Goal: Task Accomplishment & Management: Use online tool/utility

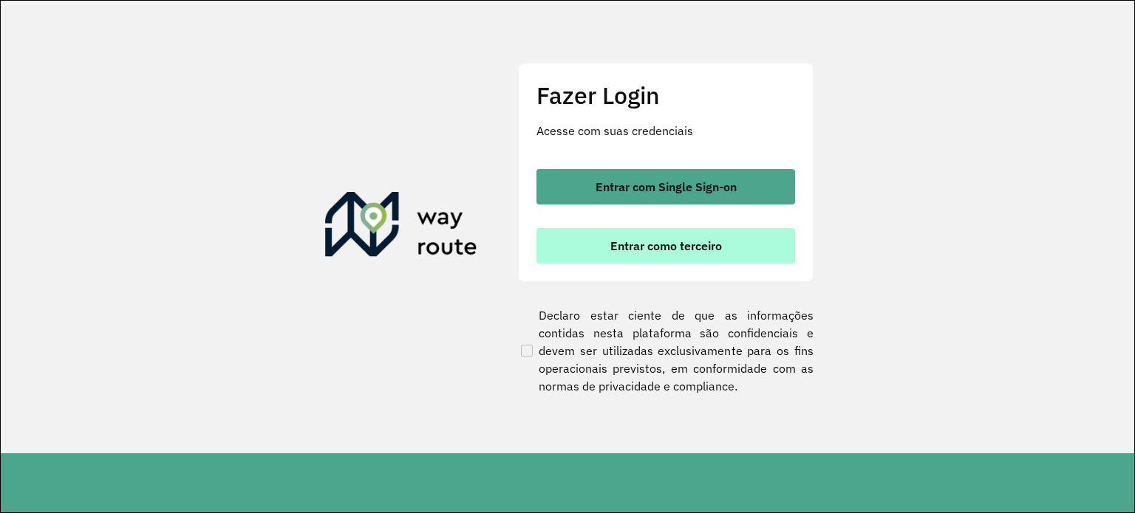
click at [670, 243] on span "Entrar como terceiro" at bounding box center [666, 246] width 112 height 12
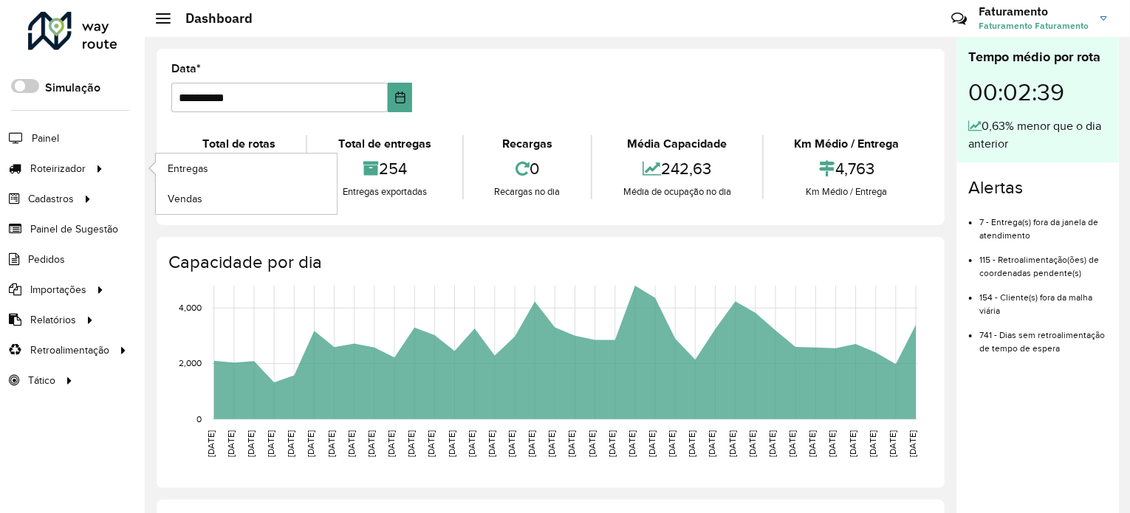
click at [155, 165] on li "Entregas" at bounding box center [246, 169] width 182 height 30
click at [165, 165] on link "Entregas" at bounding box center [246, 169] width 181 height 30
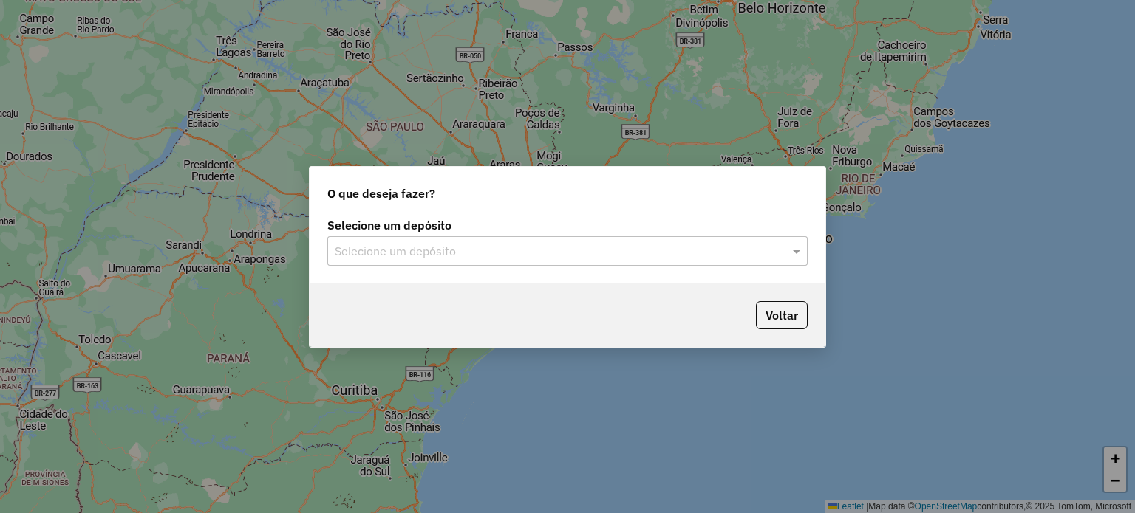
click at [467, 256] on input "text" at bounding box center [553, 252] width 436 height 18
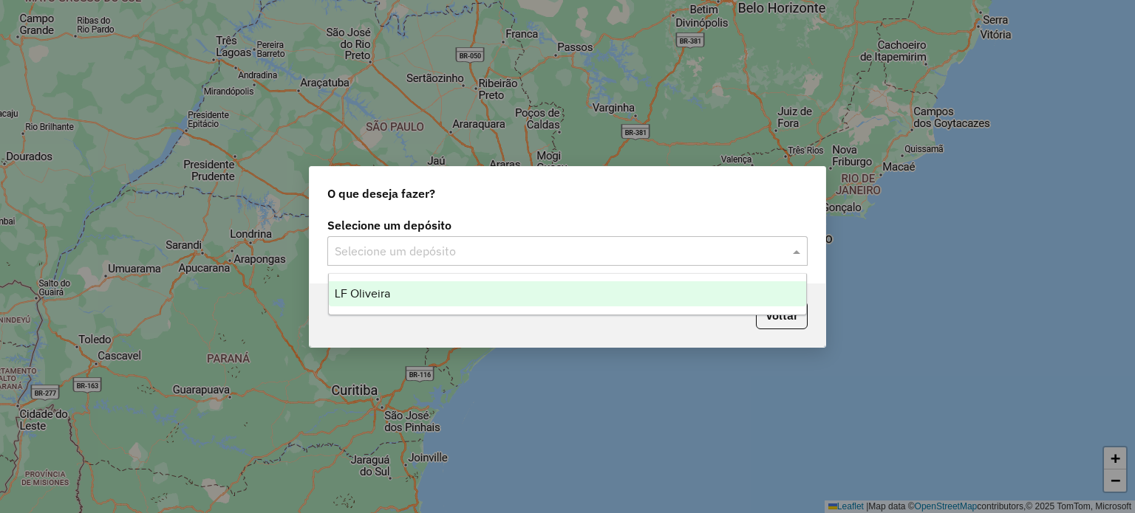
click at [459, 293] on div "LF Oliveira" at bounding box center [568, 293] width 478 height 25
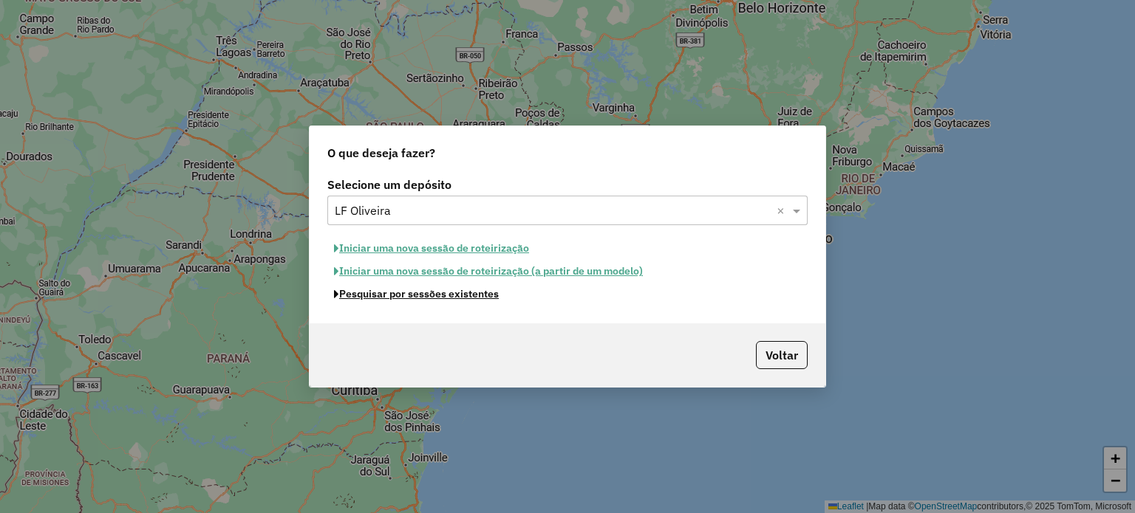
click at [408, 303] on button "Pesquisar por sessões existentes" at bounding box center [416, 294] width 178 height 23
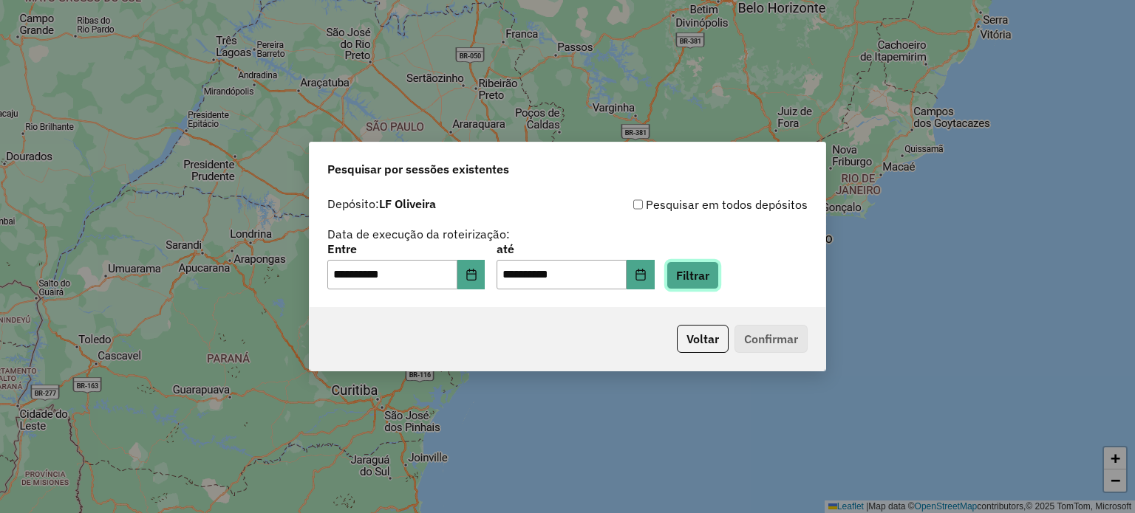
click at [719, 273] on button "Filtrar" at bounding box center [692, 276] width 52 height 28
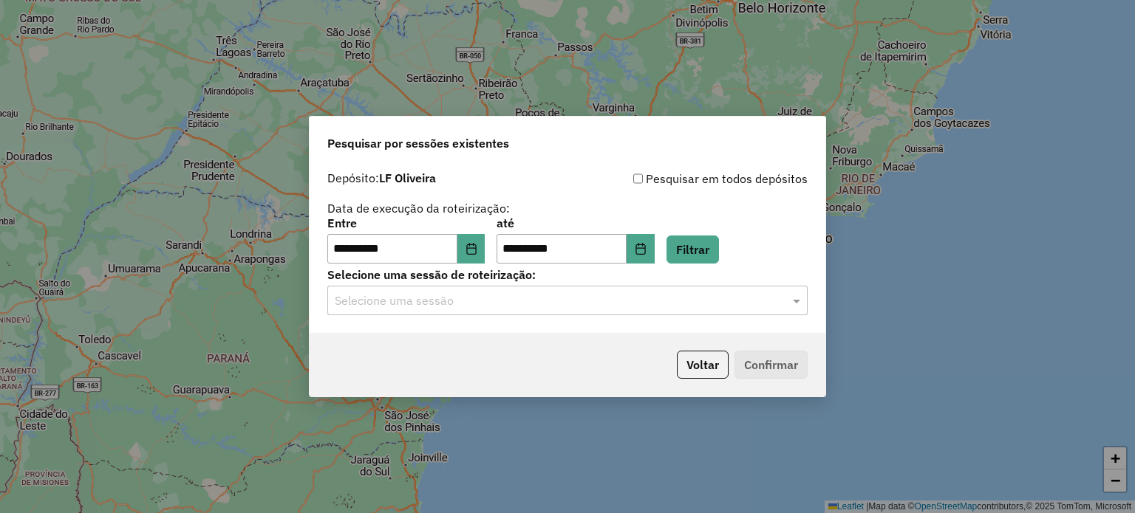
click at [409, 302] on input "text" at bounding box center [553, 302] width 436 height 18
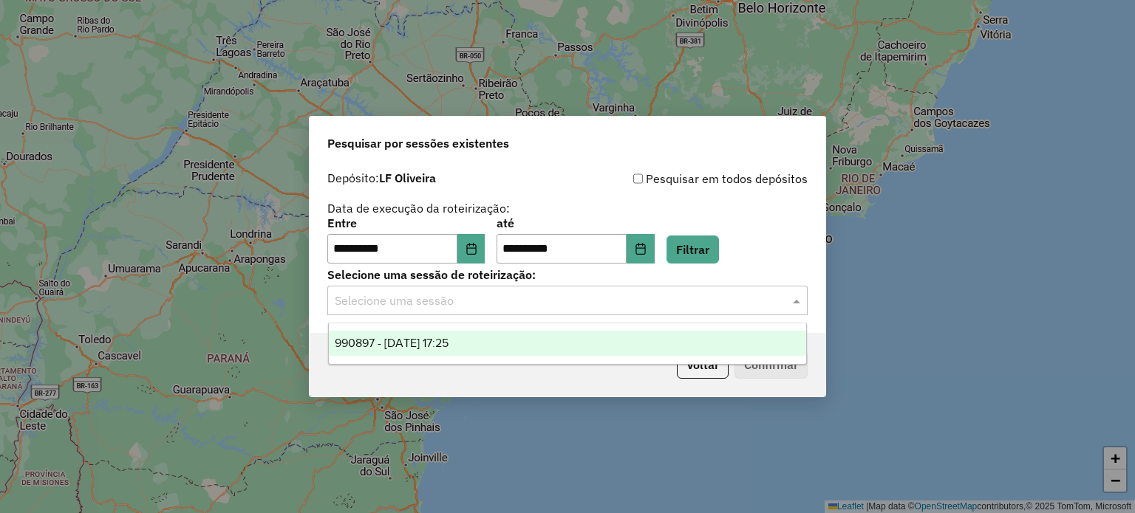
click at [414, 339] on span "990897 - 19/08/2025 17:25" at bounding box center [392, 343] width 114 height 13
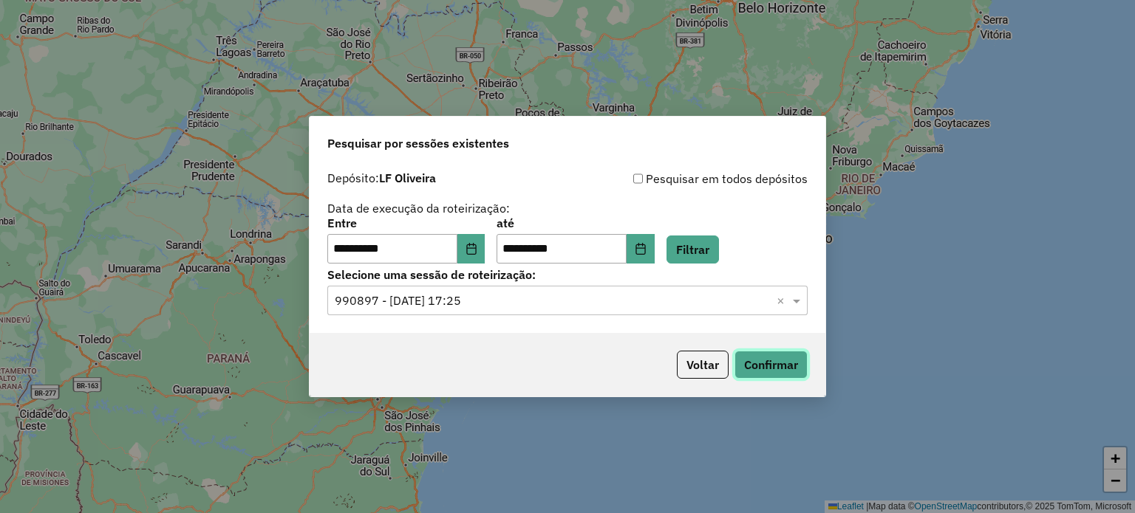
click at [768, 362] on button "Confirmar" at bounding box center [770, 365] width 73 height 28
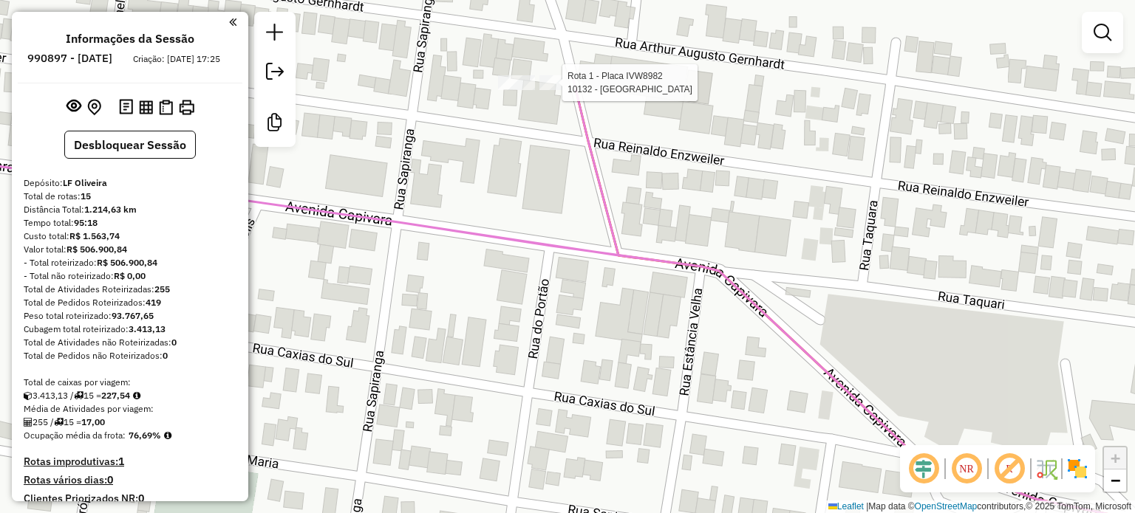
select select "**********"
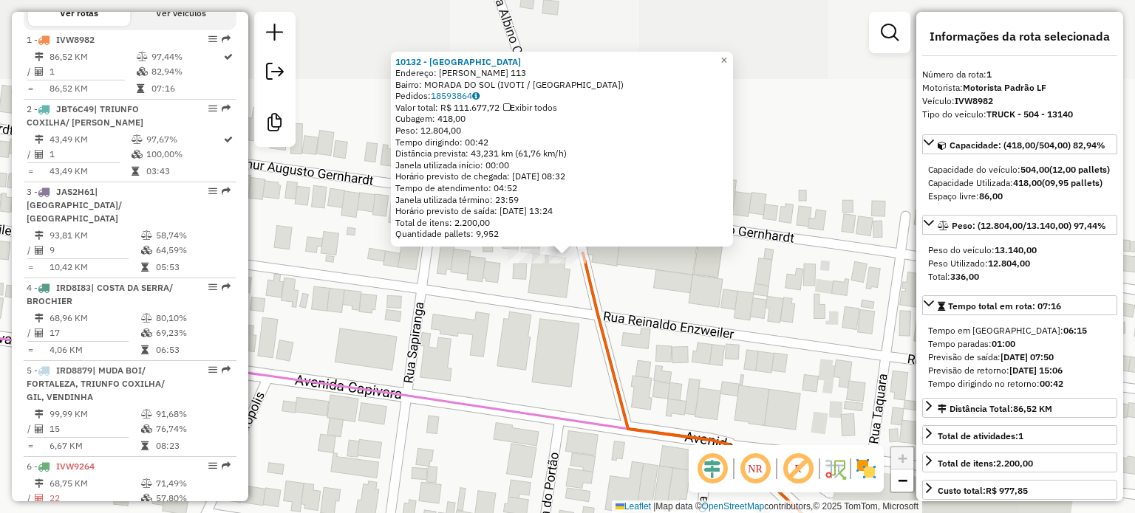
scroll to position [613, 0]
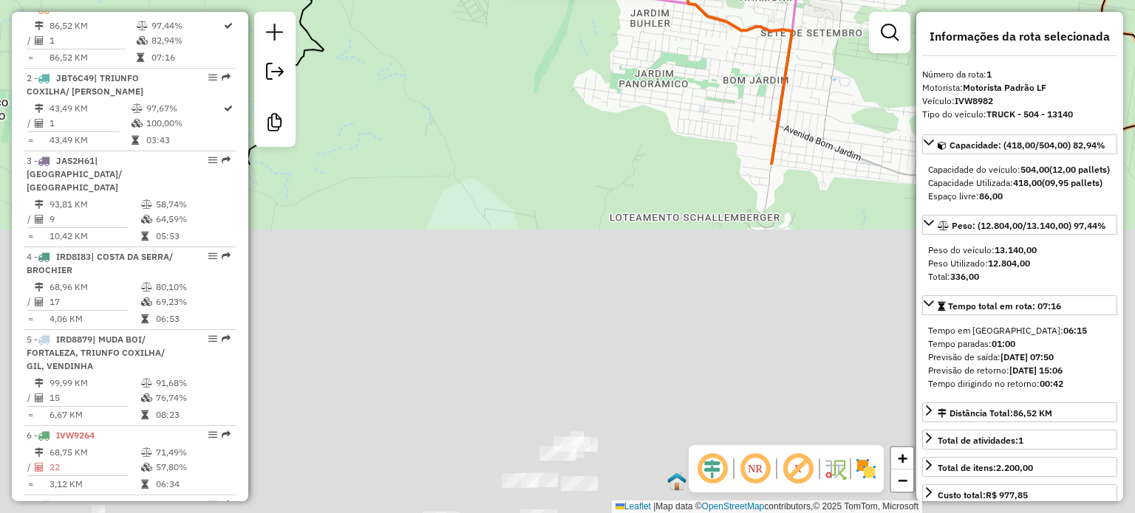
drag, startPoint x: 484, startPoint y: 267, endPoint x: 514, endPoint y: 7, distance: 261.8
click at [510, 10] on div "10132 - DALABRIDA Endereço: R ALBINO CHRISTIANO MULLER 113 Bairro: MORADA DO SO…" at bounding box center [567, 256] width 1135 height 513
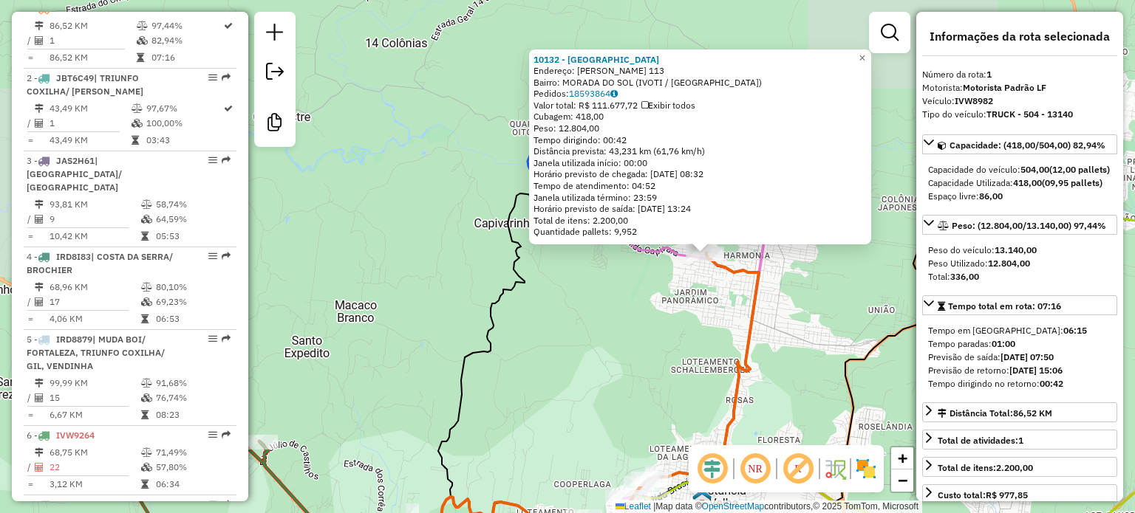
drag, startPoint x: 628, startPoint y: 379, endPoint x: 709, endPoint y: 516, distance: 159.6
click at [709, 513] on html "Aguarde... Pop-up bloqueado! Seu navegador bloqueou automáticamente a abertura …" at bounding box center [567, 256] width 1135 height 513
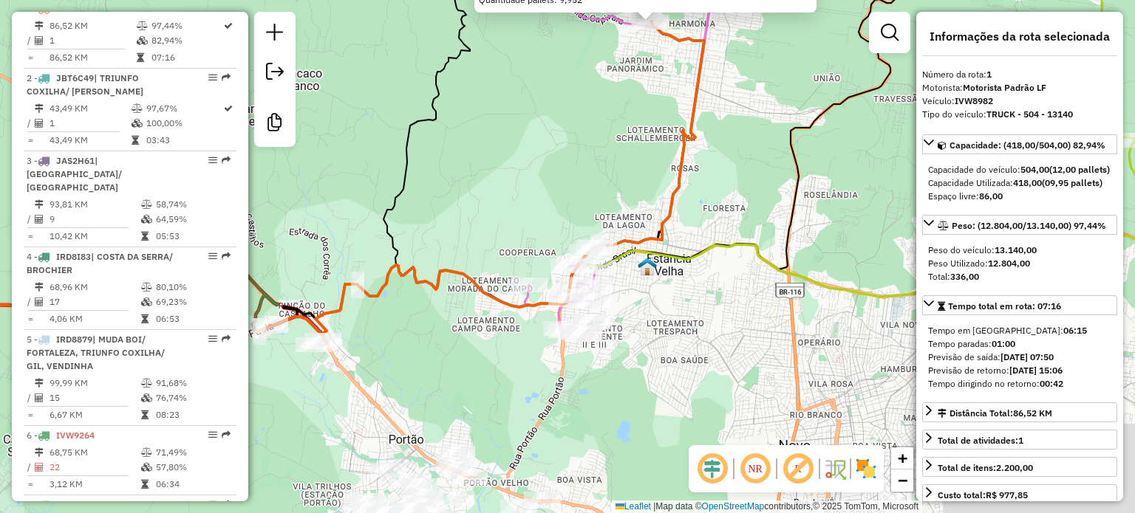
drag, startPoint x: 696, startPoint y: 361, endPoint x: 649, endPoint y: 146, distance: 220.8
click at [649, 146] on div "10132 - DALABRIDA Endereço: R ALBINO CHRISTIANO MULLER 113 Bairro: MORADA DO SO…" at bounding box center [567, 256] width 1135 height 513
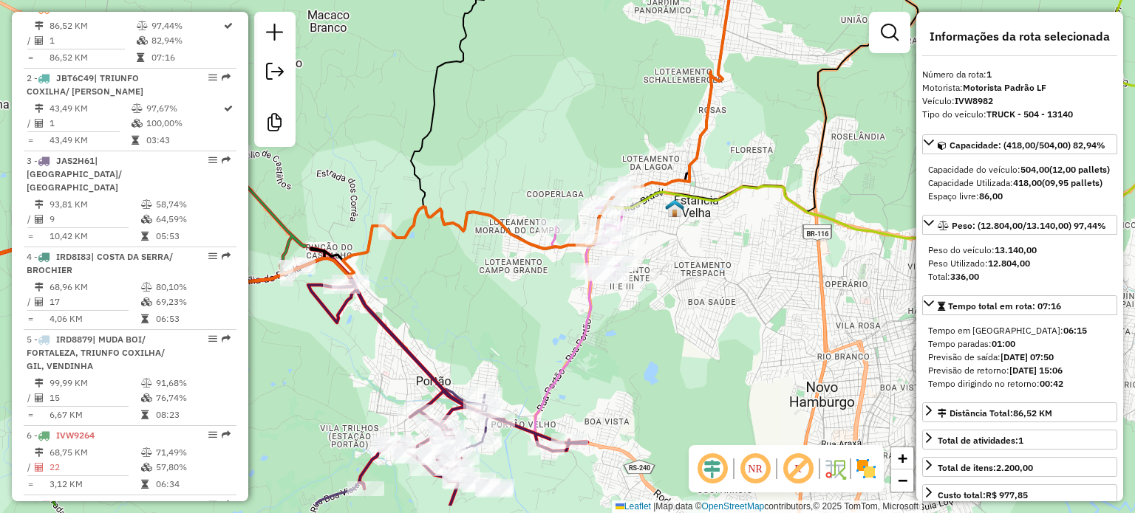
drag, startPoint x: 501, startPoint y: 451, endPoint x: 584, endPoint y: 298, distance: 173.9
click at [582, 298] on div "10132 - DALABRIDA Endereço: R ALBINO CHRISTIANO MULLER 113 Bairro: MORADA DO SO…" at bounding box center [567, 256] width 1135 height 513
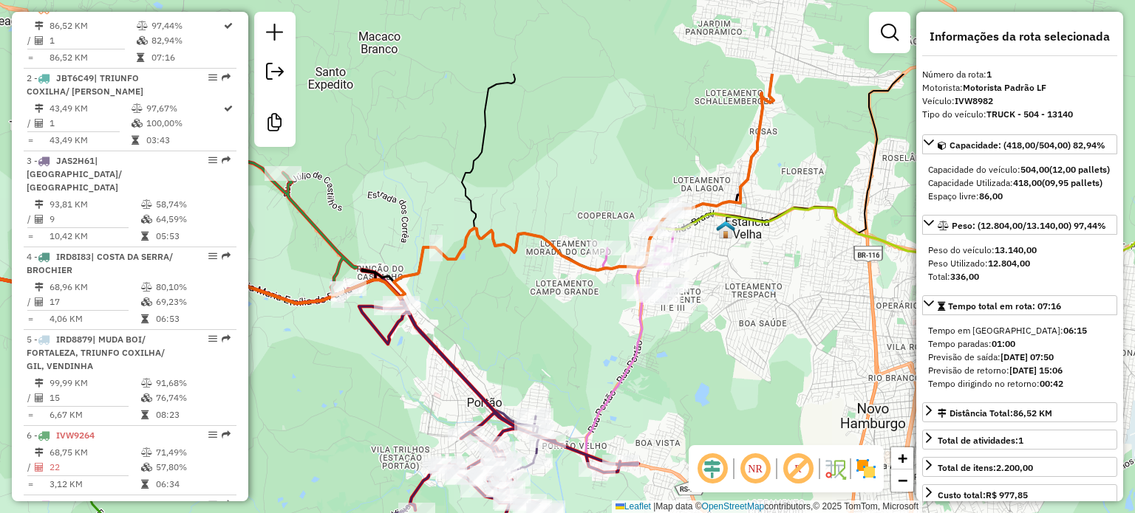
drag, startPoint x: 514, startPoint y: 292, endPoint x: 426, endPoint y: 548, distance: 271.3
click at [426, 513] on html "Aguarde... Pop-up bloqueado! Seu navegador bloqueou automáticamente a abertura …" at bounding box center [567, 256] width 1135 height 513
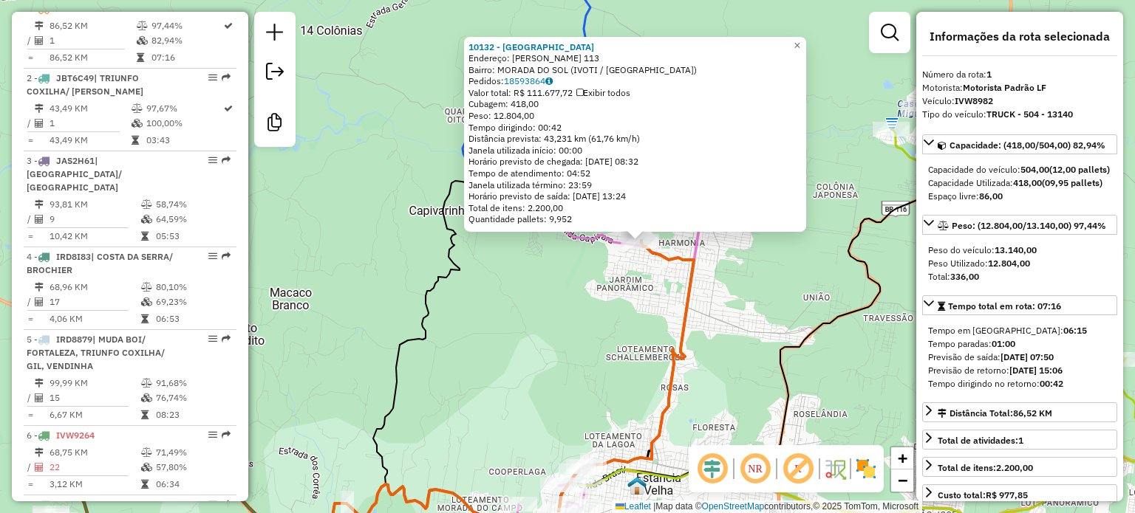
drag, startPoint x: 542, startPoint y: 299, endPoint x: 559, endPoint y: 282, distance: 23.5
click at [544, 300] on div "10132 - DALABRIDA Endereço: R ALBINO CHRISTIANO MULLER 113 Bairro: MORADA DO SO…" at bounding box center [567, 256] width 1135 height 513
click at [620, 337] on div "10132 - DALABRIDA Endereço: R ALBINO CHRISTIANO MULLER 113 Bairro: MORADA DO SO…" at bounding box center [567, 256] width 1135 height 513
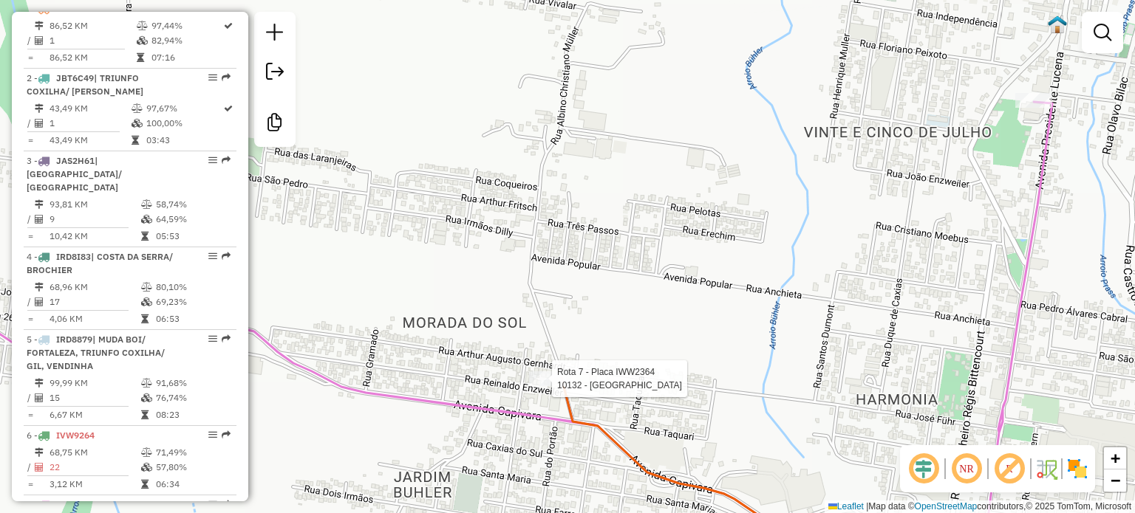
select select "**********"
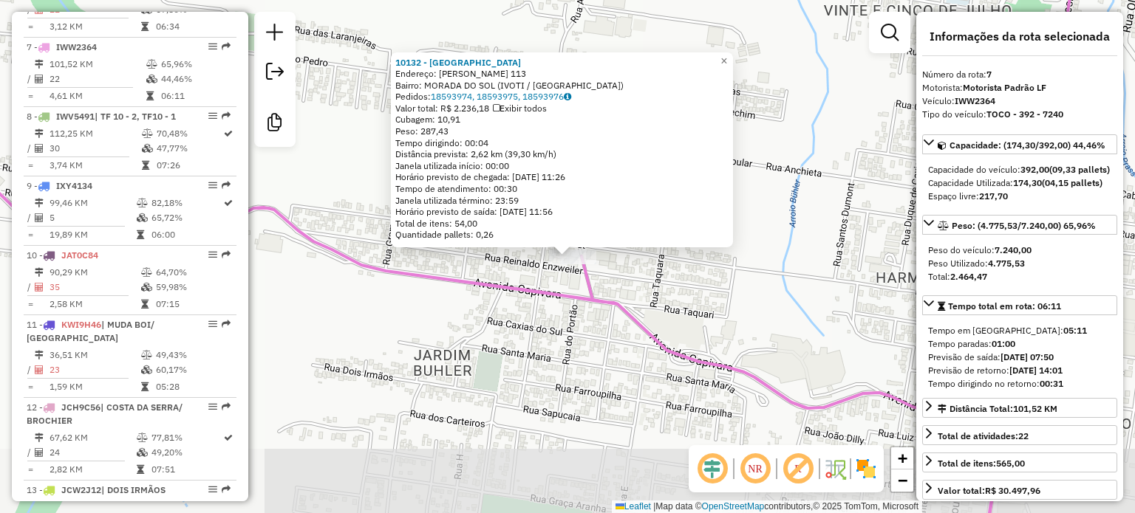
scroll to position [1096, 0]
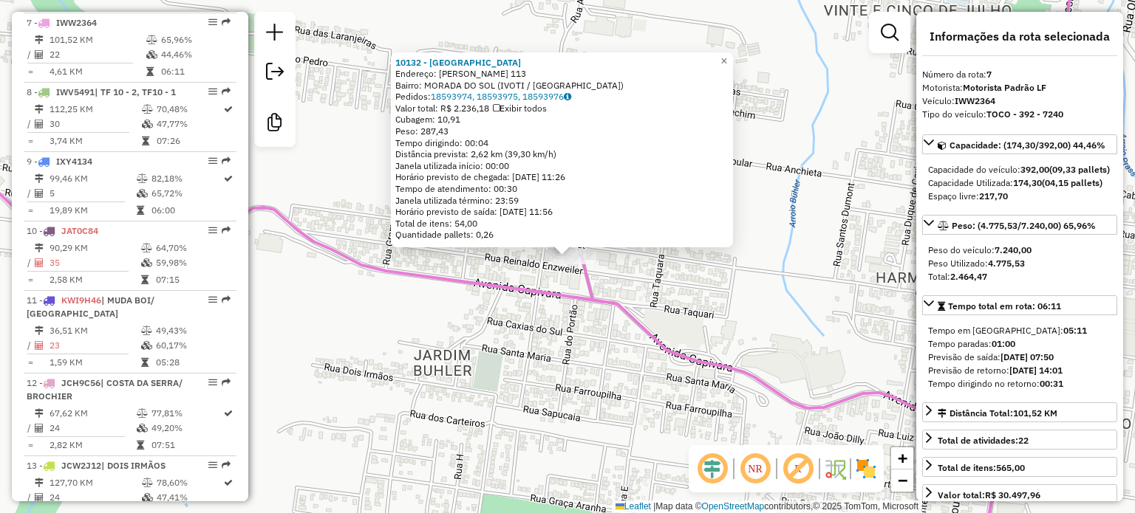
click at [573, 375] on div "10132 - DALABRIDA Endereço: R ALBINO CHRISTIANO MULLER 113 Bairro: MORADA DO SO…" at bounding box center [567, 256] width 1135 height 513
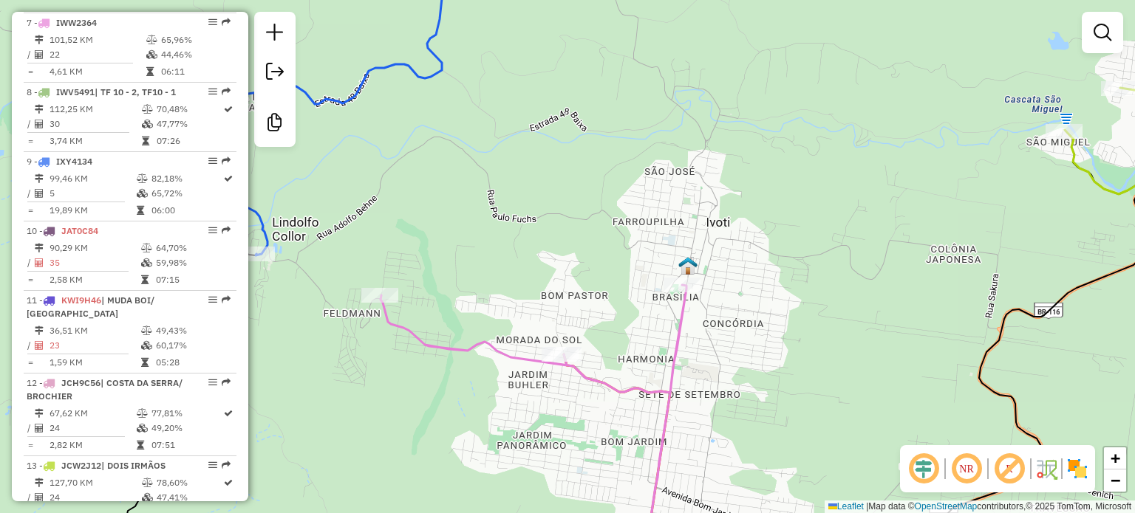
drag, startPoint x: 457, startPoint y: 278, endPoint x: 466, endPoint y: 277, distance: 9.6
click at [457, 277] on div "Janela de atendimento Grade de atendimento Capacidade Transportadoras Veículos …" at bounding box center [567, 256] width 1135 height 513
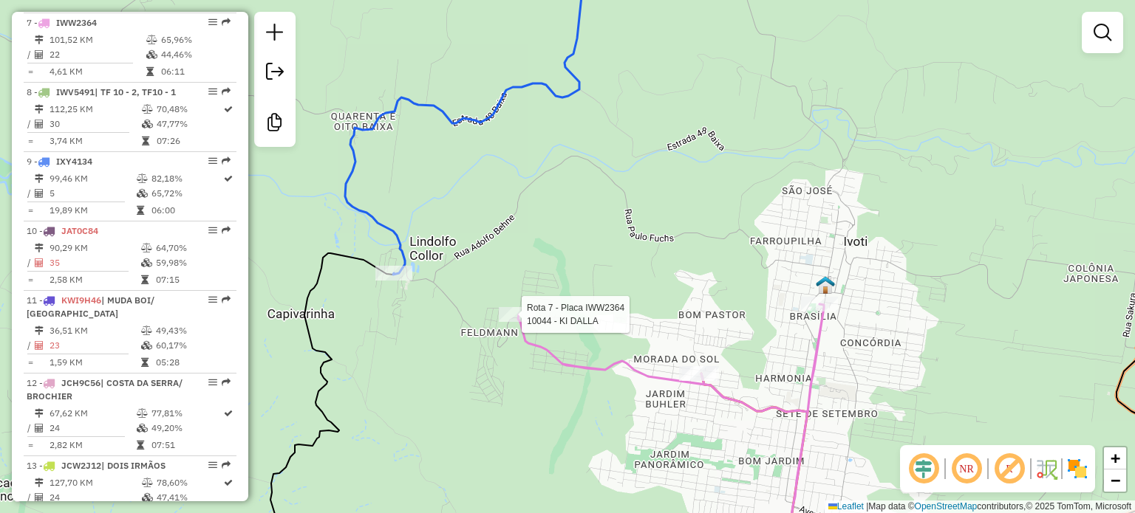
select select "**********"
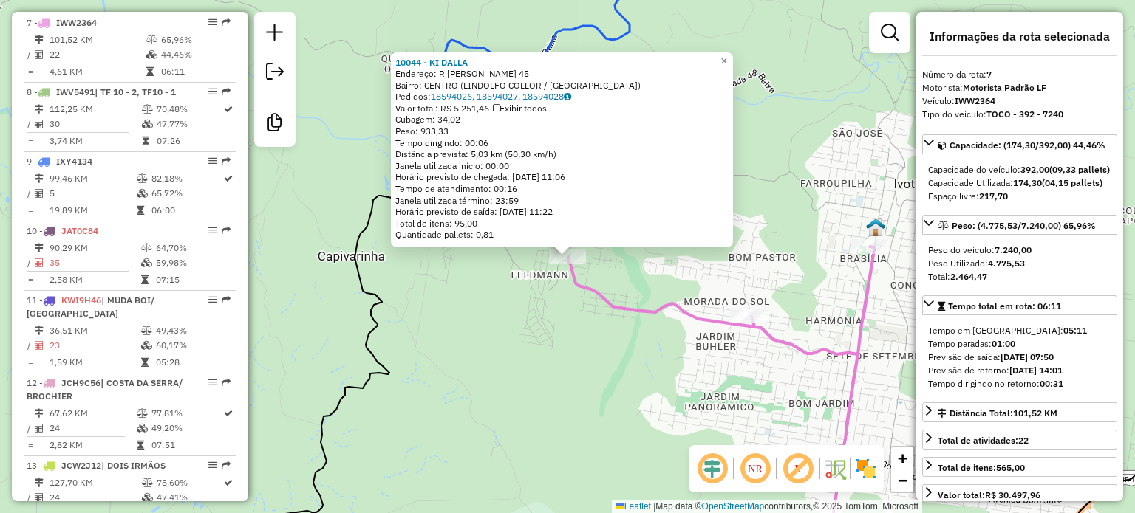
click at [511, 337] on div "10044 - KI DALLA Endereço: R ARTHUR WEBER 45 Bairro: CENTRO (LINDOLFO COLLOR / …" at bounding box center [567, 256] width 1135 height 513
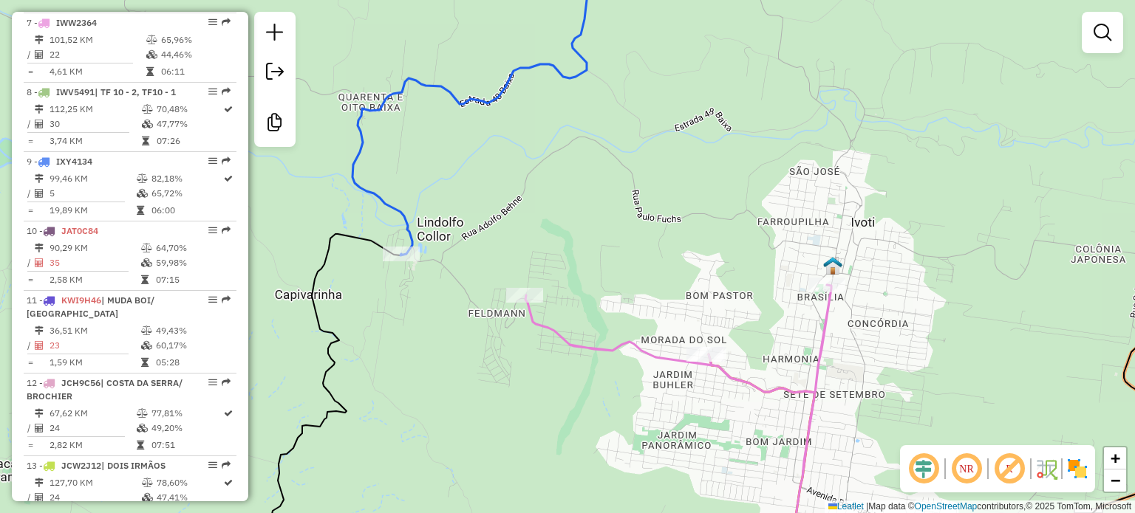
drag, startPoint x: 501, startPoint y: 162, endPoint x: 458, endPoint y: 188, distance: 50.4
click at [428, 194] on div "Rota 9 - Placa IXY4134 10315 - SUPERMERCADO IVOTI Janela de atendimento Grade d…" at bounding box center [567, 256] width 1135 height 513
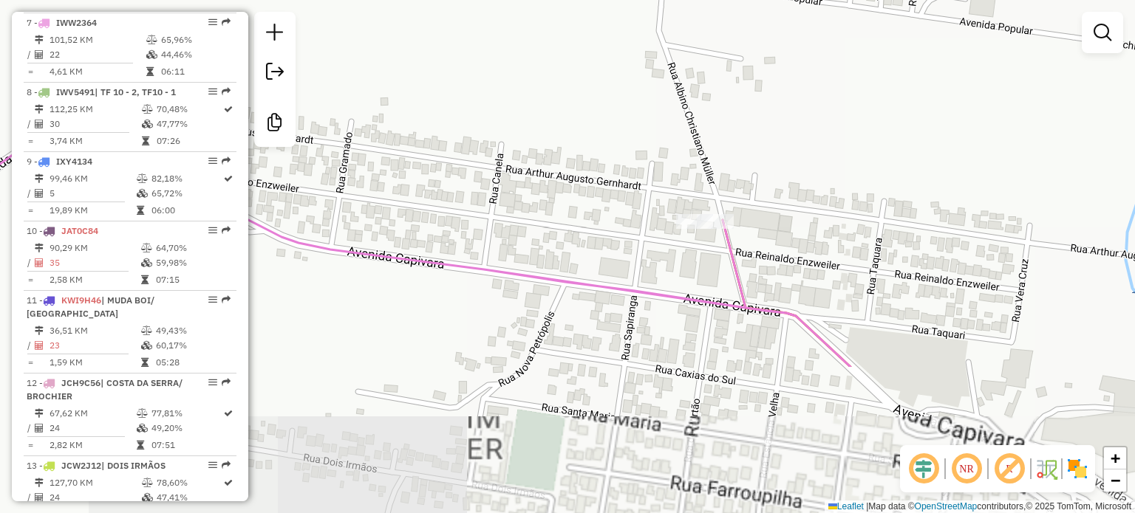
drag, startPoint x: 737, startPoint y: 351, endPoint x: 663, endPoint y: 177, distance: 189.4
click at [663, 177] on div "Janela de atendimento Grade de atendimento Capacidade Transportadoras Veículos …" at bounding box center [567, 256] width 1135 height 513
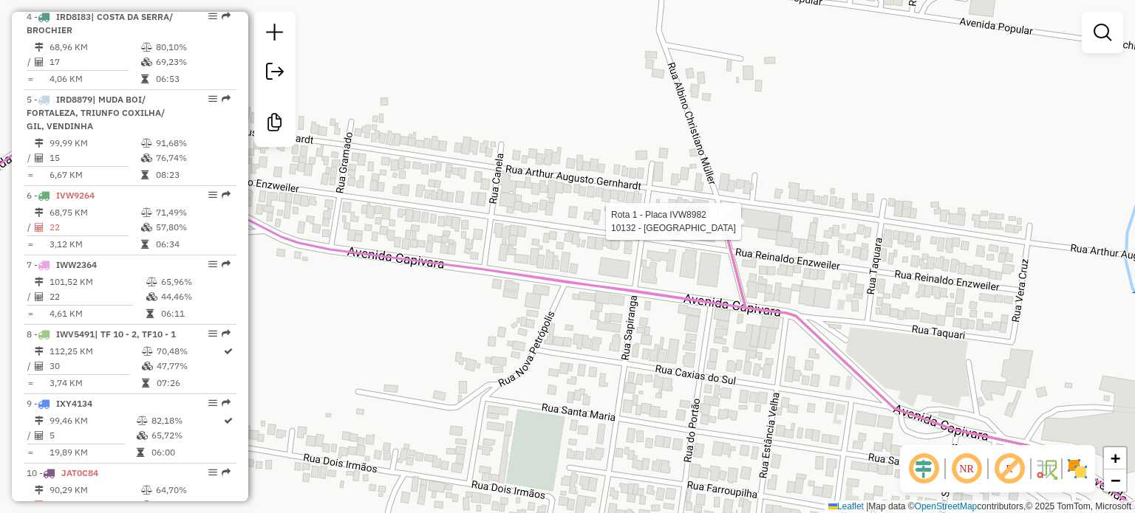
select select "**********"
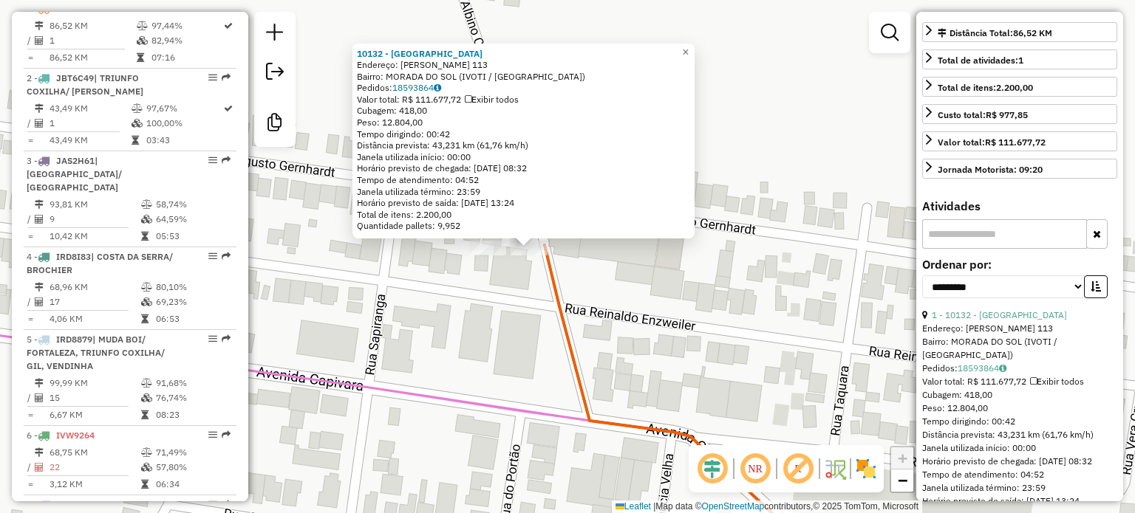
scroll to position [496, 0]
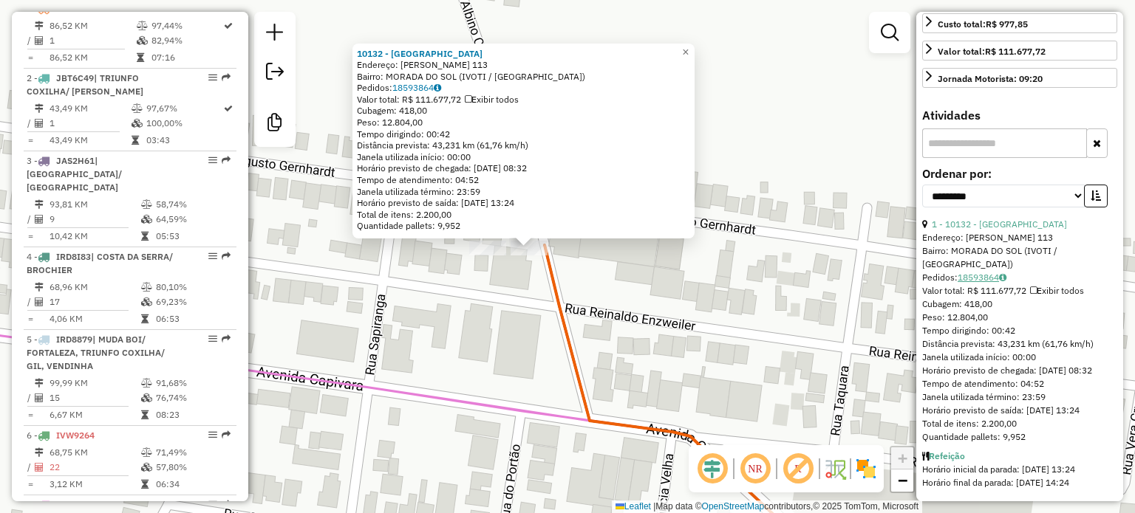
click at [989, 272] on link "18593864" at bounding box center [981, 277] width 49 height 11
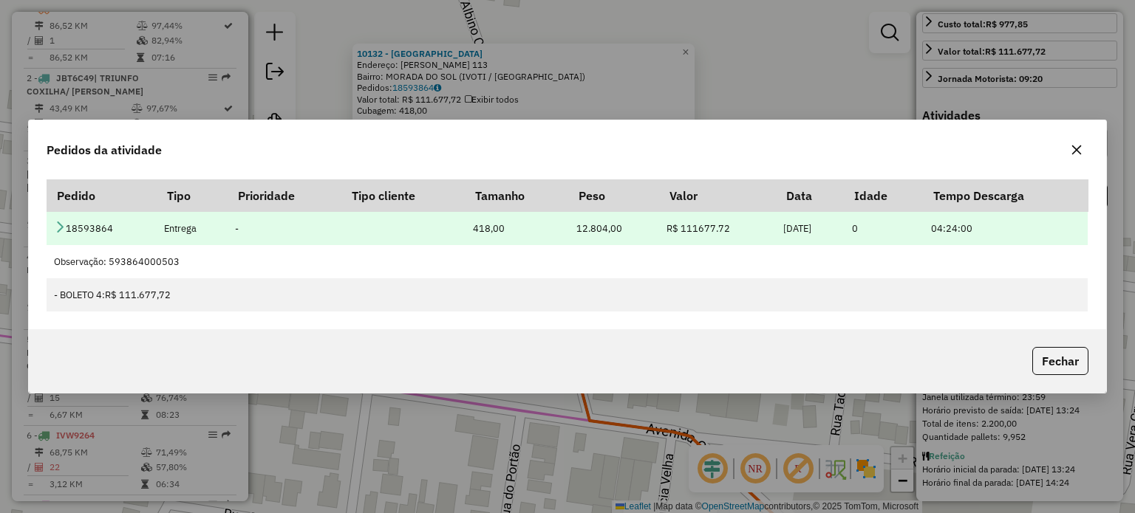
click at [56, 230] on icon at bounding box center [60, 227] width 12 height 12
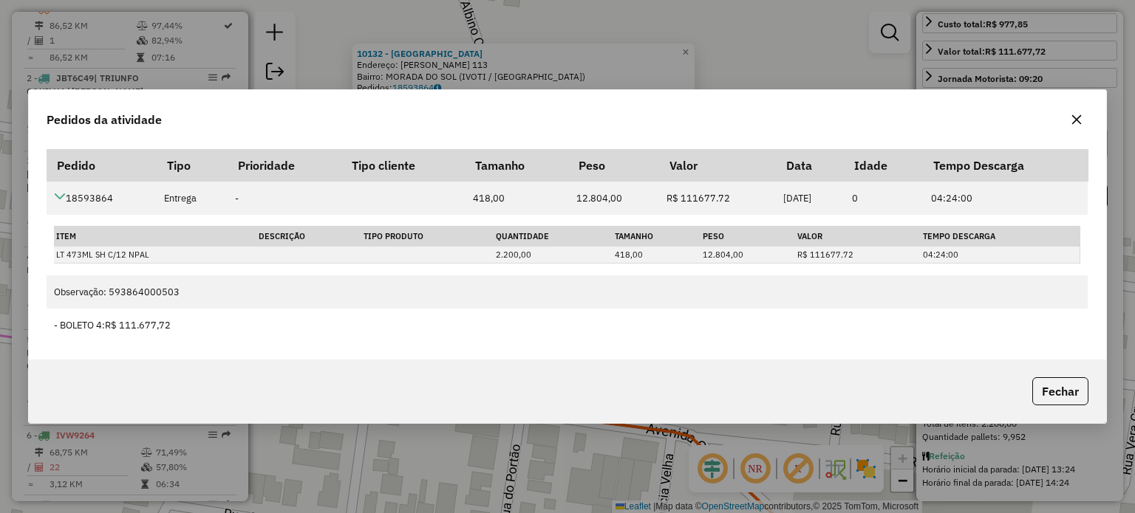
click at [1076, 123] on icon "button" at bounding box center [1076, 120] width 12 height 12
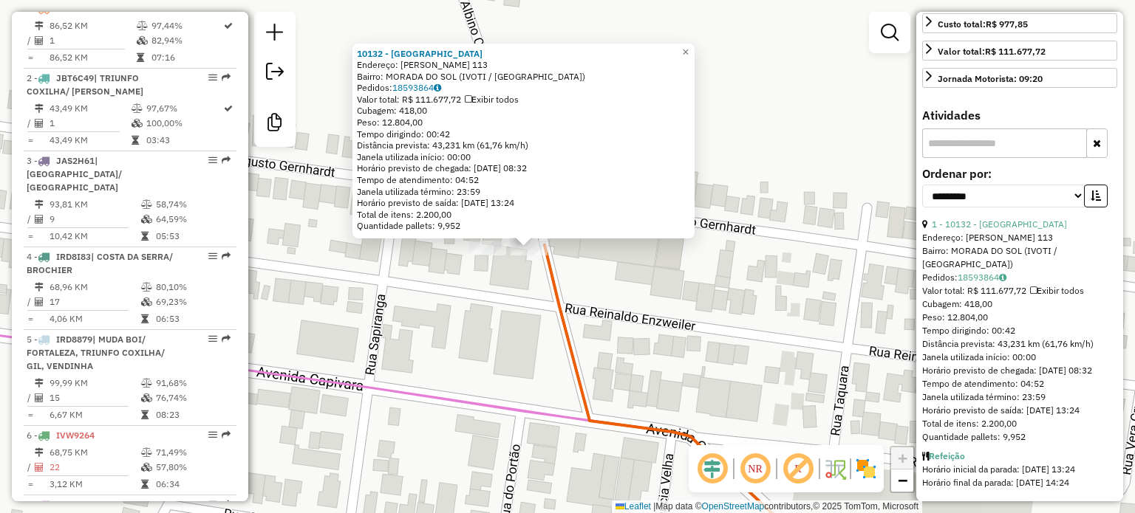
click at [769, 205] on div "10132 - DALABRIDA Endereço: R ALBINO CHRISTIANO MULLER 113 Bairro: MORADA DO SO…" at bounding box center [567, 256] width 1135 height 513
